Goal: Task Accomplishment & Management: Manage account settings

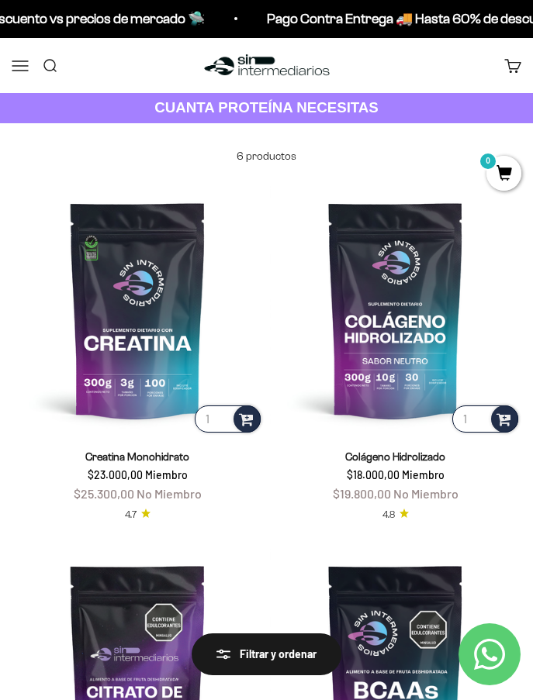
click at [0, 0] on link "Iniciar sesión" at bounding box center [0, 0] width 0 height 0
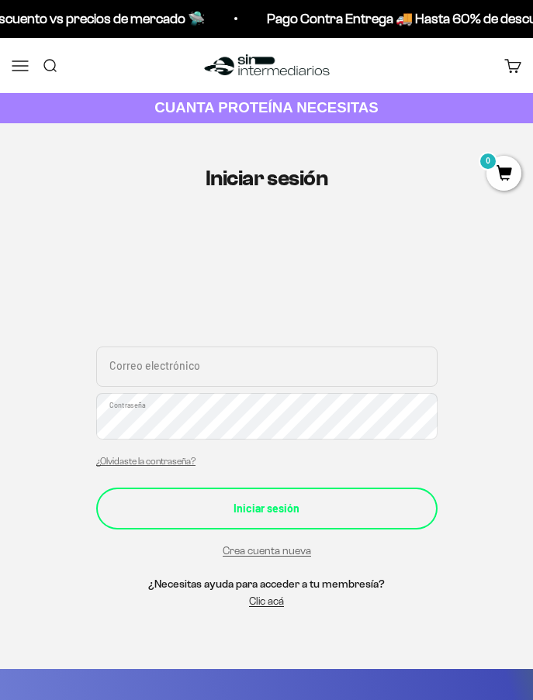
type input "pipedelrioa@gmail.com"
click at [261, 530] on button "Iniciar sesión" at bounding box center [266, 509] width 341 height 42
